Goal: Find specific page/section: Find specific page/section

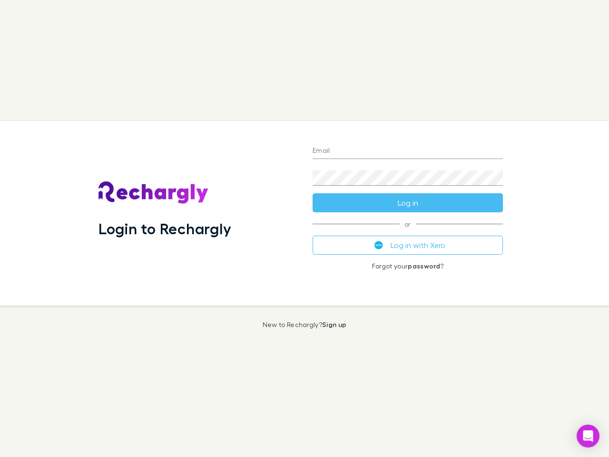
click at [305, 229] on div "Login to Rechargly" at bounding box center [198, 213] width 214 height 185
click at [408, 151] on input "Email" at bounding box center [408, 151] width 190 height 15
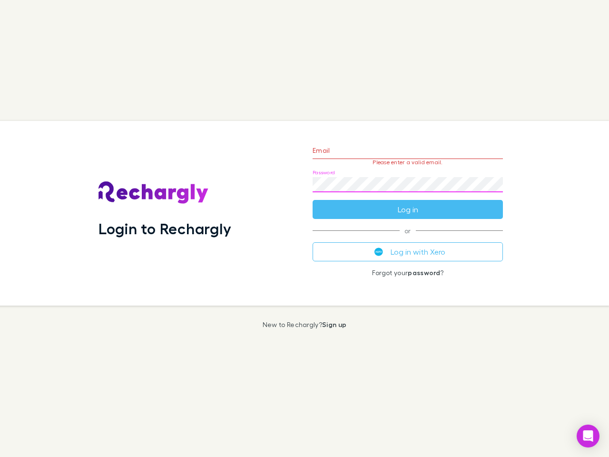
click at [408, 203] on form "Email Please enter a valid email. Password Log in" at bounding box center [408, 177] width 190 height 83
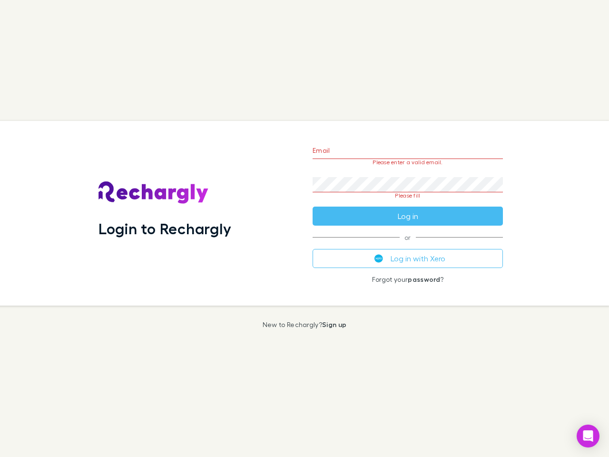
click at [408, 245] on div "Email Please enter a valid email. Password Please fill Log in or Log in with Xe…" at bounding box center [408, 213] width 206 height 185
click at [588, 436] on icon "Open Intercom Messenger" at bounding box center [589, 435] width 10 height 11
